Goal: Transaction & Acquisition: Purchase product/service

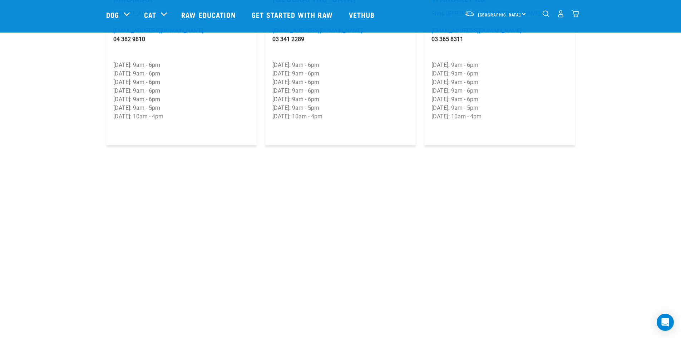
click at [563, 15] on img "dropdown navigation" at bounding box center [561, 14] width 8 height 8
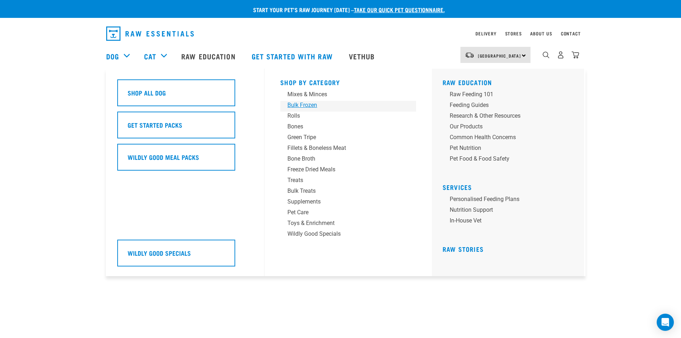
click at [311, 105] on div "Bulk Frozen" at bounding box center [344, 105] width 112 height 9
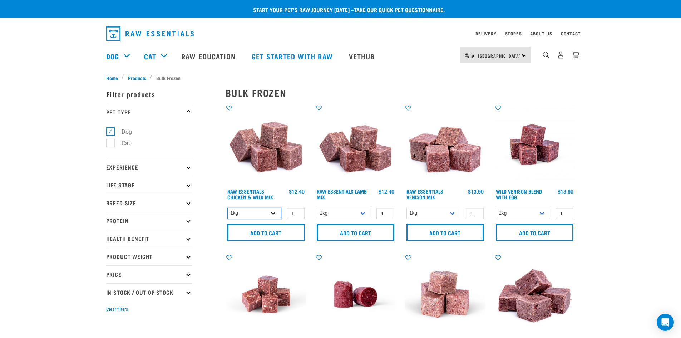
click at [275, 211] on select "1kg 3kg Bulk (10kg)" at bounding box center [254, 213] width 54 height 11
select select "731"
click at [227, 208] on select "1kg 3kg Bulk (10kg)" at bounding box center [254, 213] width 54 height 11
click at [269, 233] on input "Add to cart" at bounding box center [266, 232] width 78 height 17
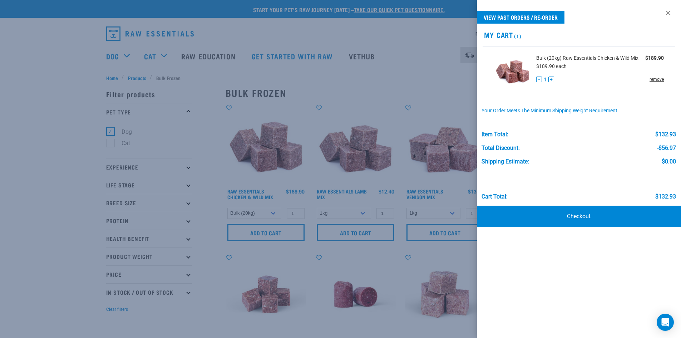
click at [660, 79] on link "remove" at bounding box center [657, 79] width 14 height 6
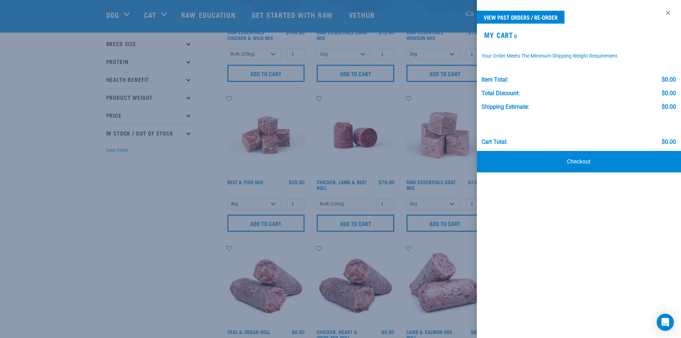
scroll to position [107, 0]
click at [448, 55] on div at bounding box center [340, 169] width 681 height 338
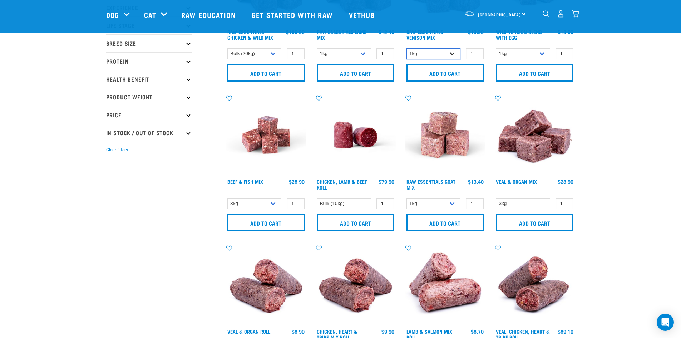
click at [448, 54] on select "1kg 3kg" at bounding box center [434, 53] width 54 height 11
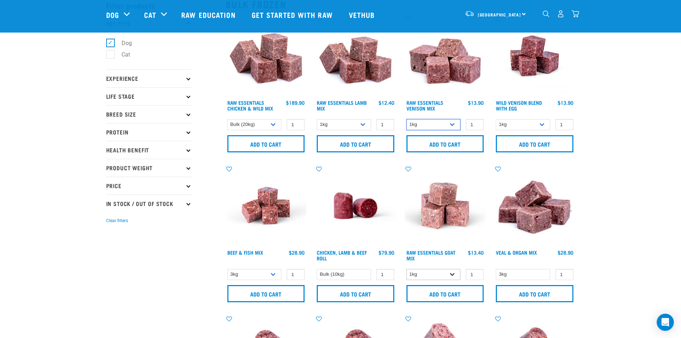
scroll to position [36, 0]
click at [454, 273] on select "1kg 3kg Bulk (10kg)" at bounding box center [434, 274] width 54 height 11
select select "344957"
click at [407, 269] on select "1kg 3kg Bulk (10kg)" at bounding box center [434, 274] width 54 height 11
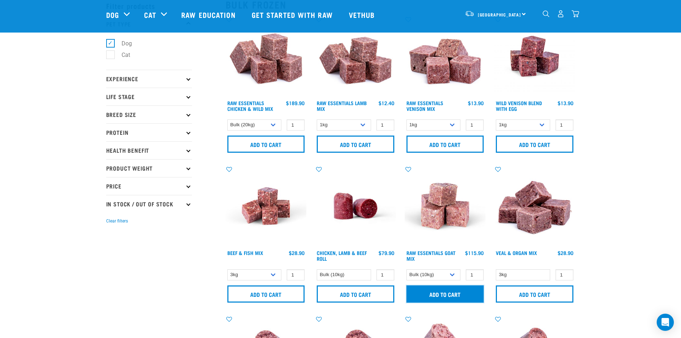
drag, startPoint x: 450, startPoint y: 288, endPoint x: 480, endPoint y: 243, distance: 54.5
click at [450, 288] on input "Add to cart" at bounding box center [446, 293] width 78 height 17
click at [575, 15] on img "dropdown navigation" at bounding box center [576, 14] width 8 height 8
click at [575, 14] on img "dropdown navigation" at bounding box center [576, 14] width 8 height 8
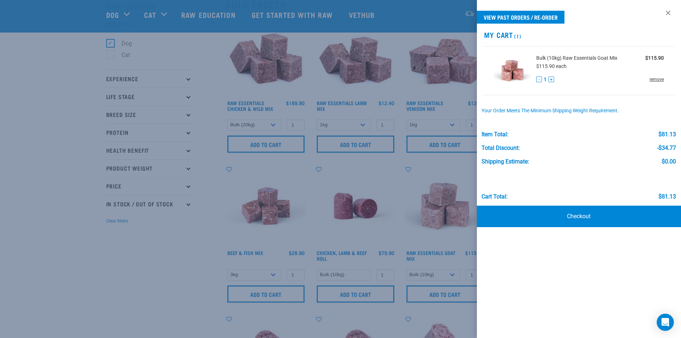
click at [654, 79] on link "remove" at bounding box center [657, 79] width 14 height 6
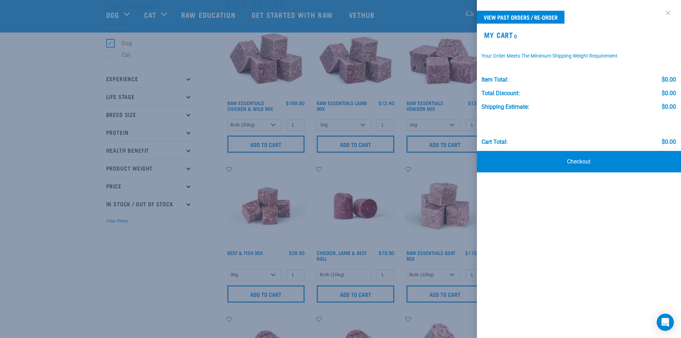
click at [669, 11] on link at bounding box center [668, 12] width 11 height 11
